Goal: Browse casually: Explore the website without a specific task or goal

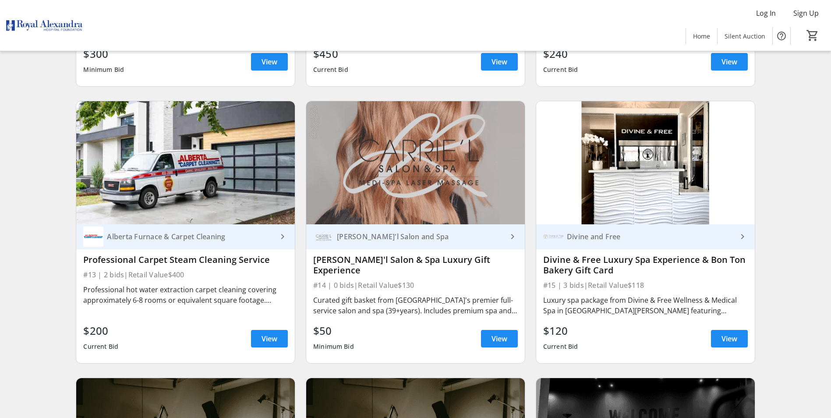
scroll to position [1140, 0]
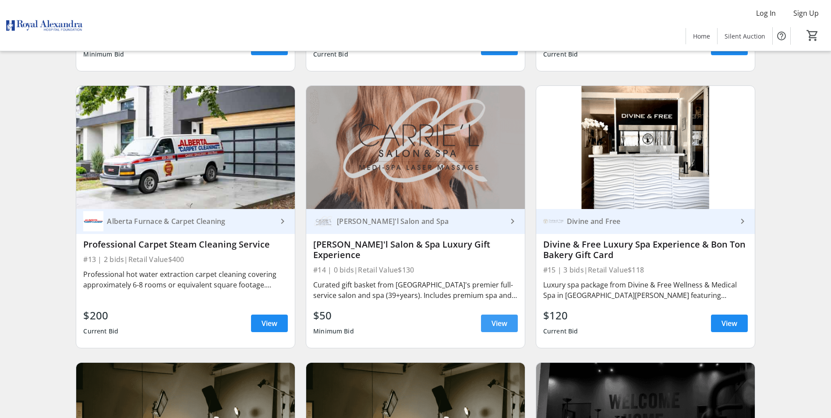
click at [494, 318] on span "View" at bounding box center [500, 323] width 16 height 11
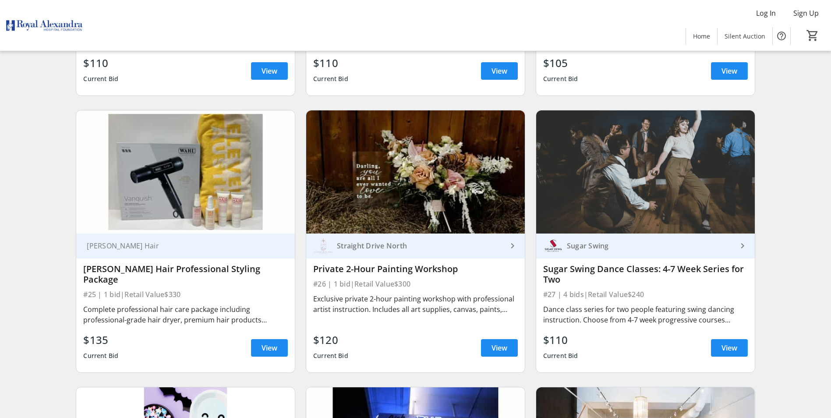
scroll to position [2191, 0]
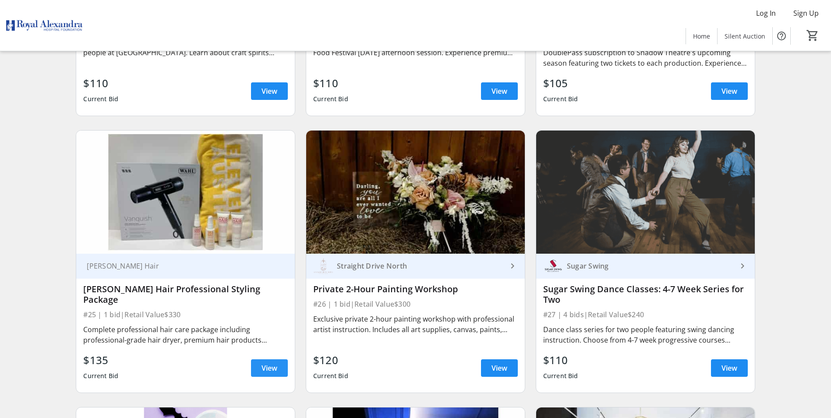
click at [266, 363] on span "View" at bounding box center [270, 368] width 16 height 11
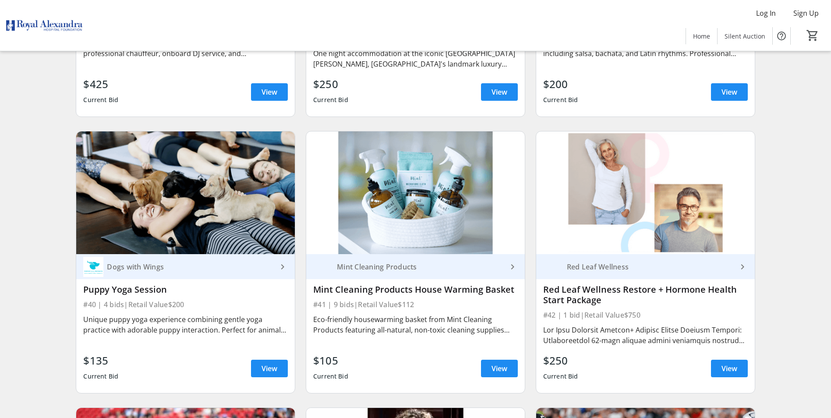
scroll to position [3550, 0]
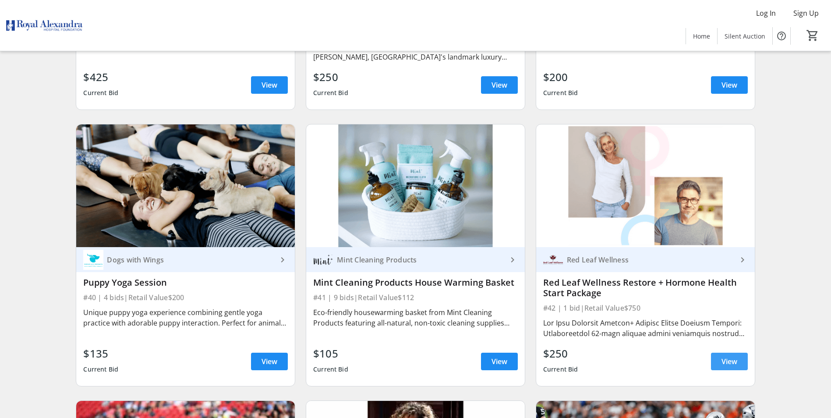
click at [723, 351] on span at bounding box center [729, 361] width 37 height 21
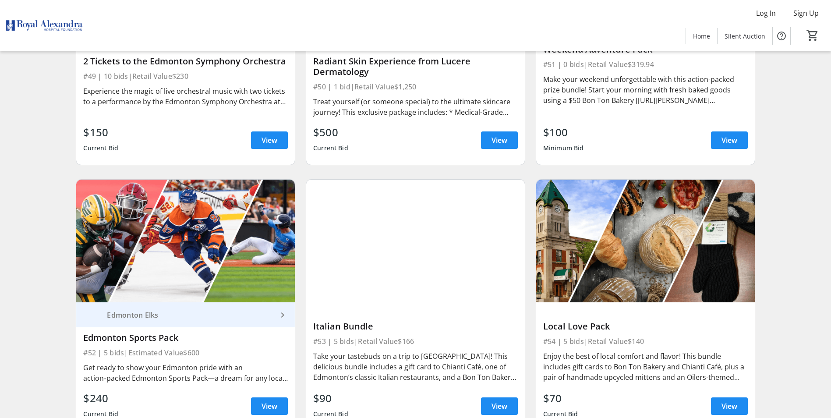
scroll to position [4646, 0]
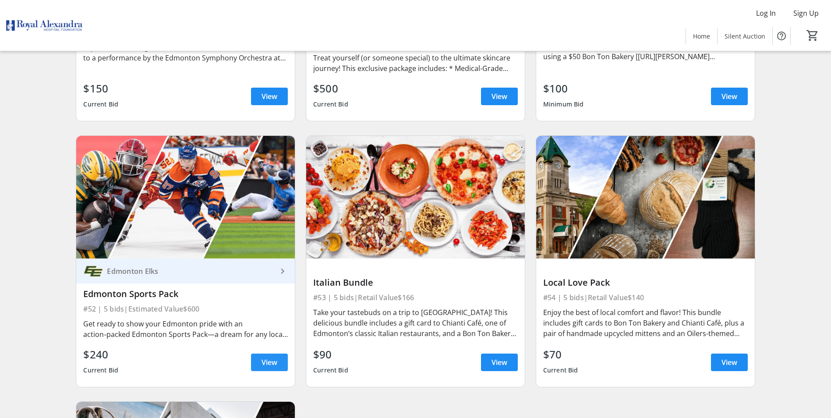
click at [273, 357] on span "View" at bounding box center [270, 362] width 16 height 11
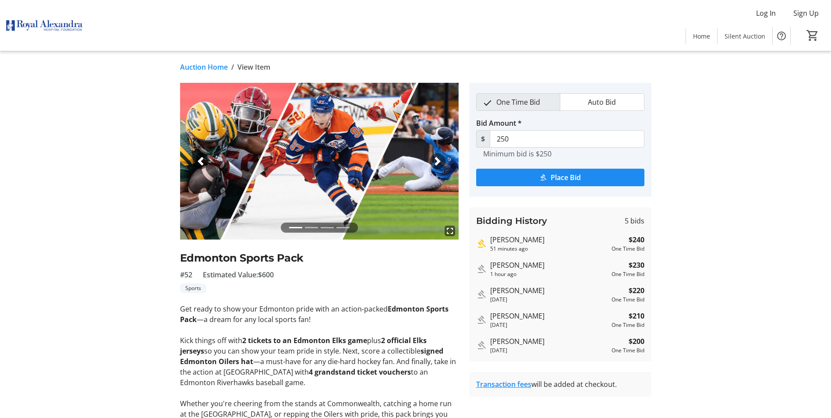
click at [364, 181] on img at bounding box center [319, 161] width 279 height 157
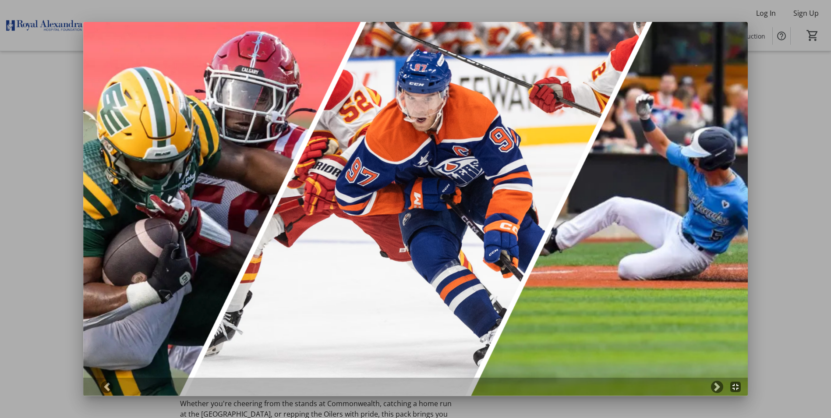
click at [741, 391] on mat-icon "fullscreen_exit" at bounding box center [736, 387] width 11 height 11
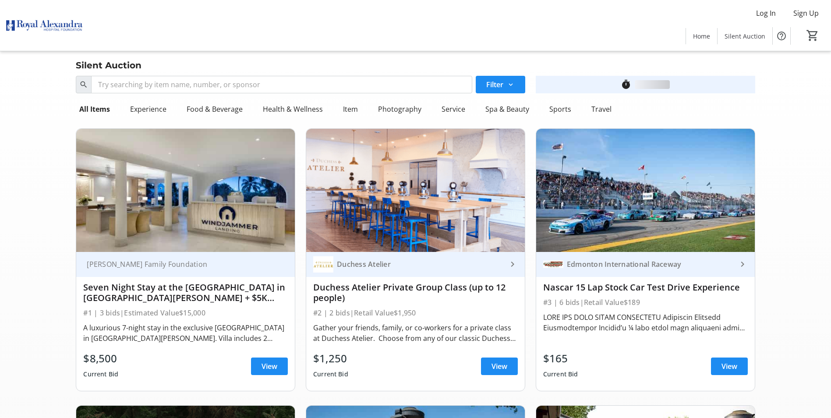
scroll to position [4646, 0]
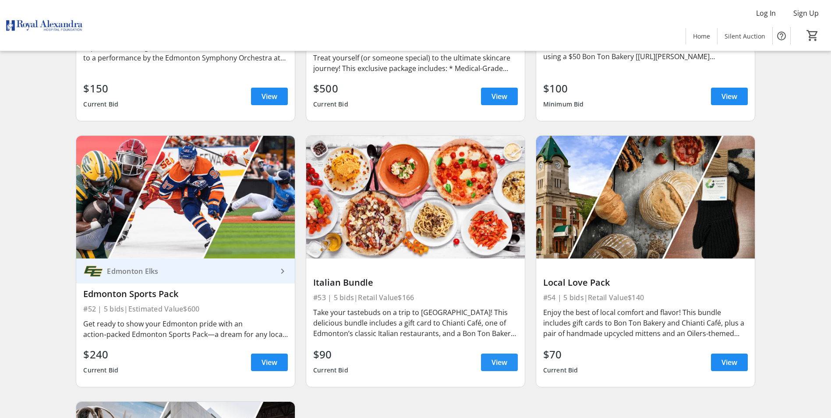
click at [492, 354] on link "View" at bounding box center [499, 363] width 37 height 18
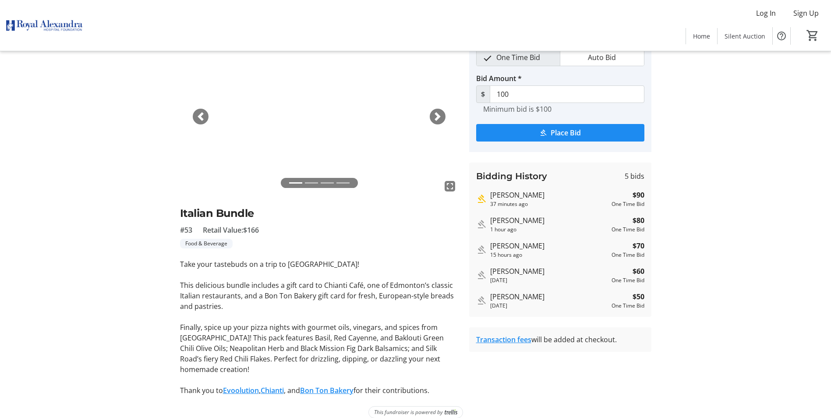
scroll to position [45, 0]
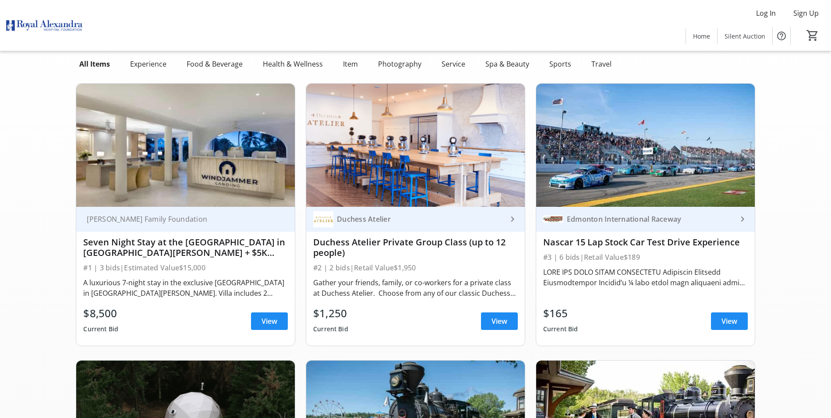
scroll to position [4646, 0]
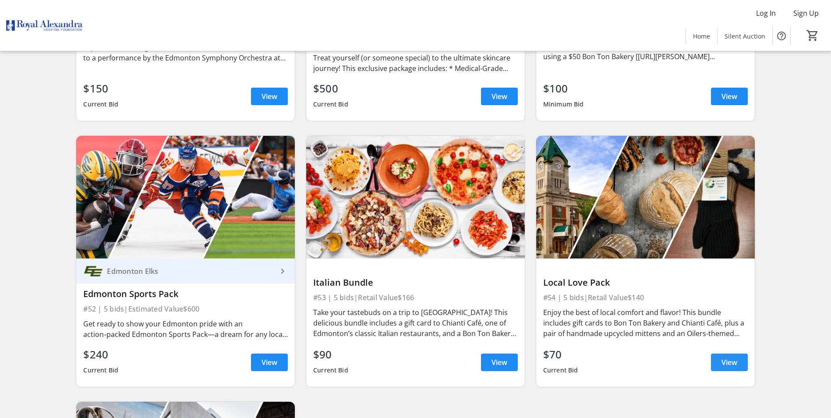
drag, startPoint x: 726, startPoint y: 333, endPoint x: 716, endPoint y: 329, distance: 10.8
click at [726, 357] on span "View" at bounding box center [730, 362] width 16 height 11
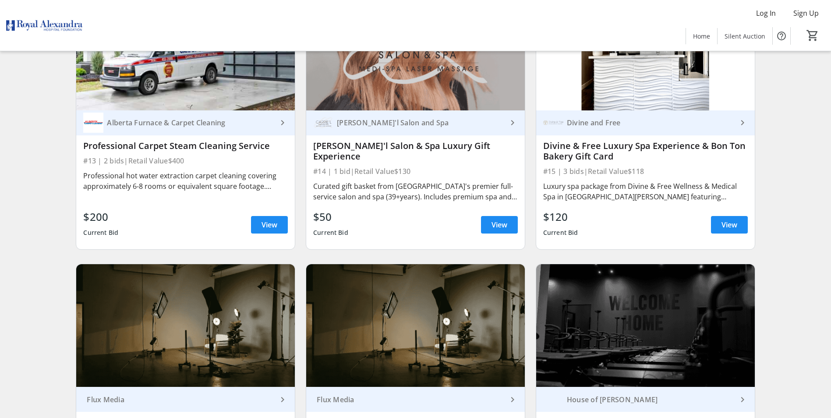
scroll to position [1237, 0]
